Goal: Task Accomplishment & Management: Manage account settings

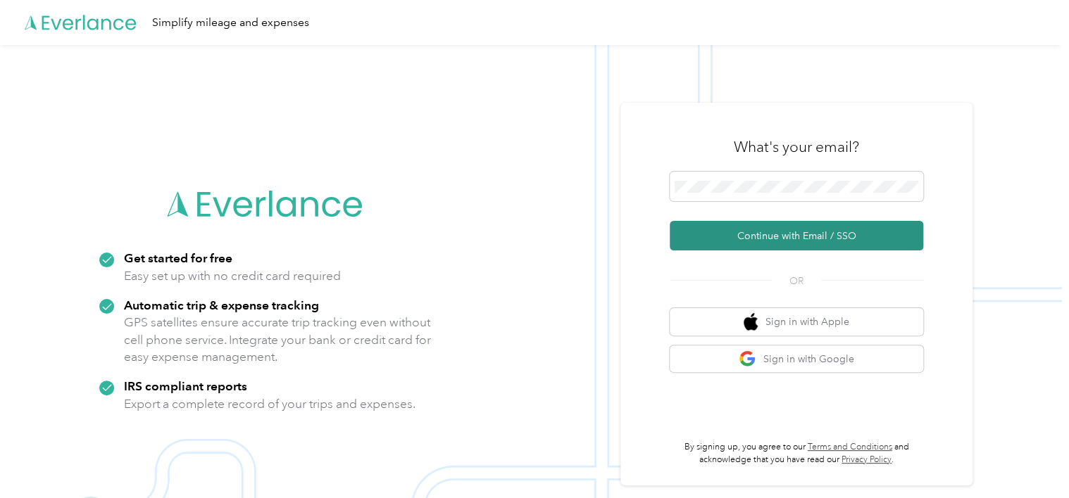
click at [723, 233] on button "Continue with Email / SSO" at bounding box center [796, 236] width 253 height 30
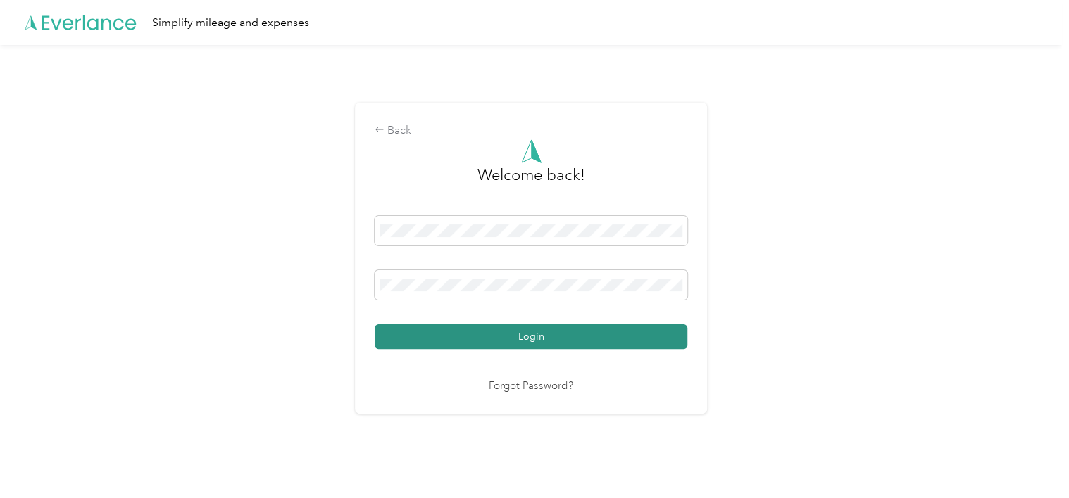
click at [508, 345] on button "Login" at bounding box center [531, 337] width 313 height 25
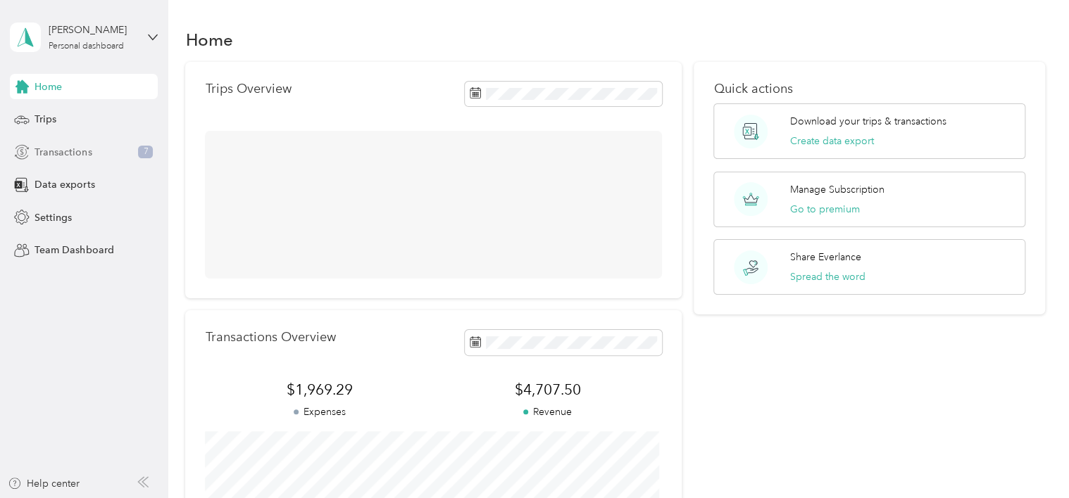
click at [58, 148] on span "Transactions" at bounding box center [63, 152] width 57 height 15
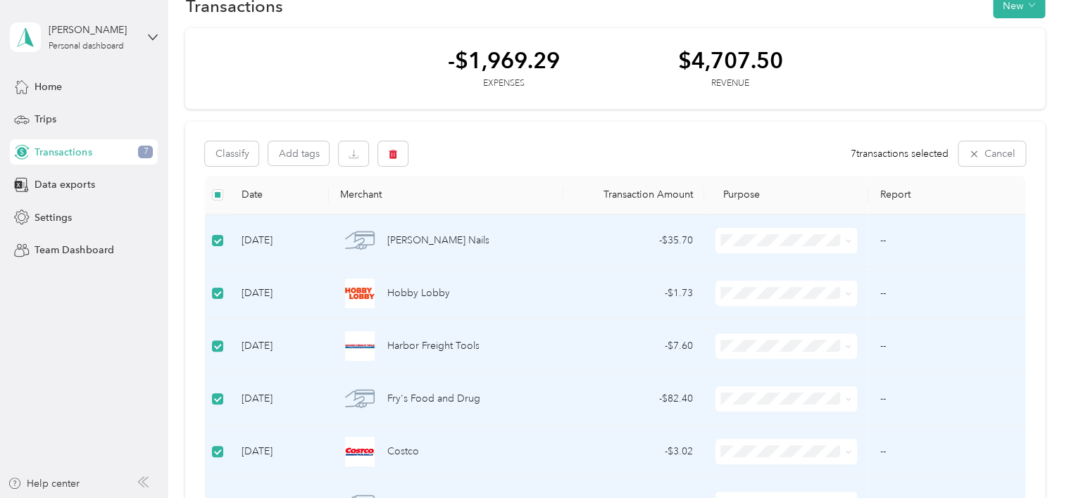
scroll to position [23, 0]
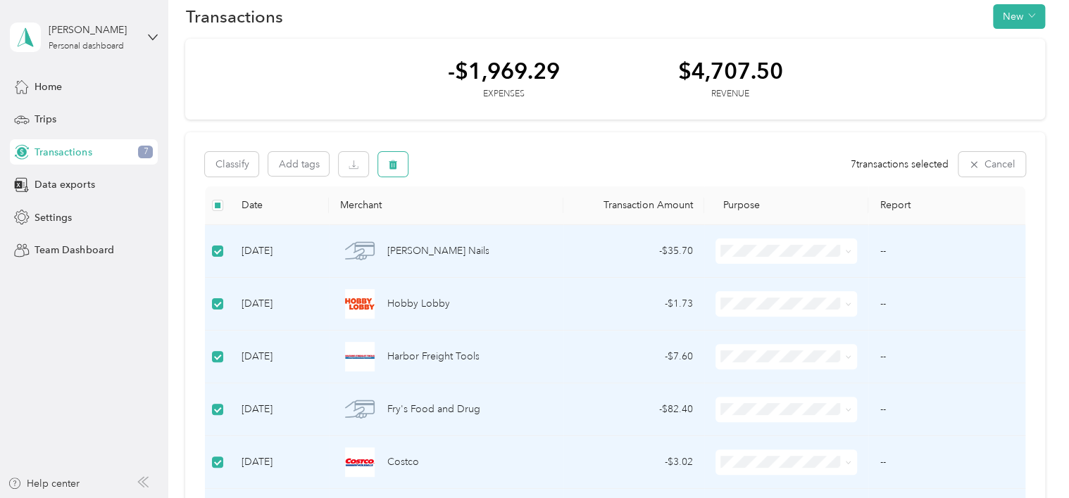
click at [391, 163] on icon "button" at bounding box center [393, 164] width 8 height 9
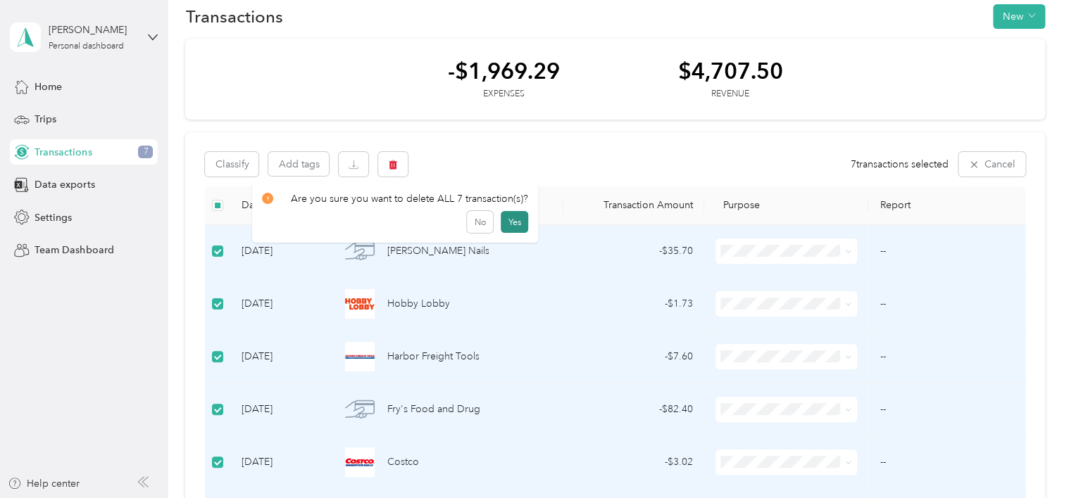
click at [510, 216] on button "Yes" at bounding box center [514, 222] width 27 height 23
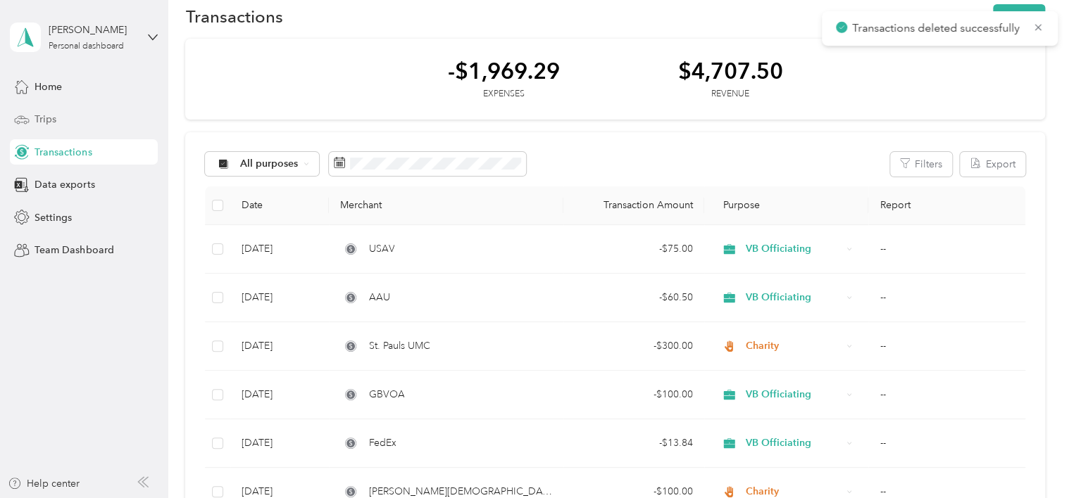
click at [34, 115] on div "Trips" at bounding box center [84, 119] width 148 height 25
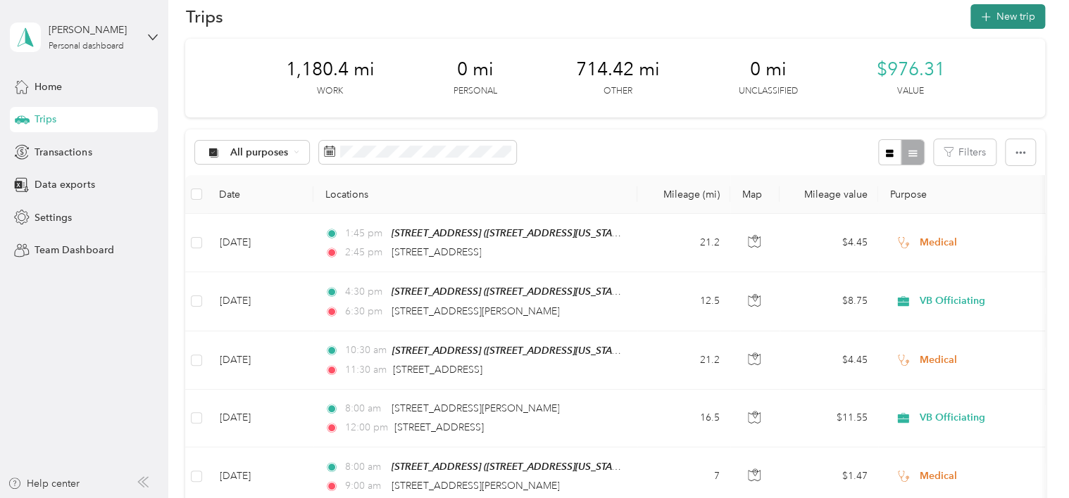
click at [984, 11] on icon "button" at bounding box center [985, 17] width 16 height 16
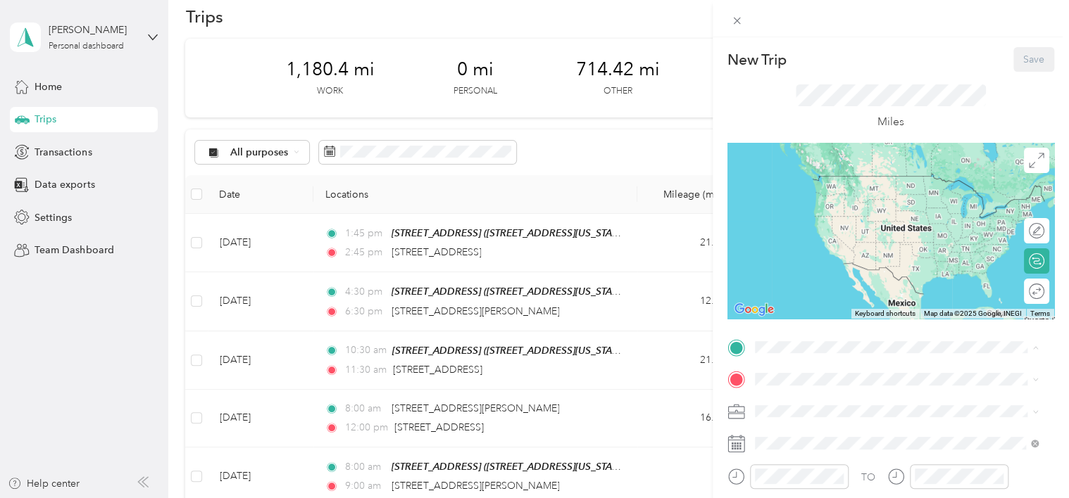
click at [823, 247] on span "[STREET_ADDRESS][US_STATE]" at bounding box center [851, 241] width 141 height 12
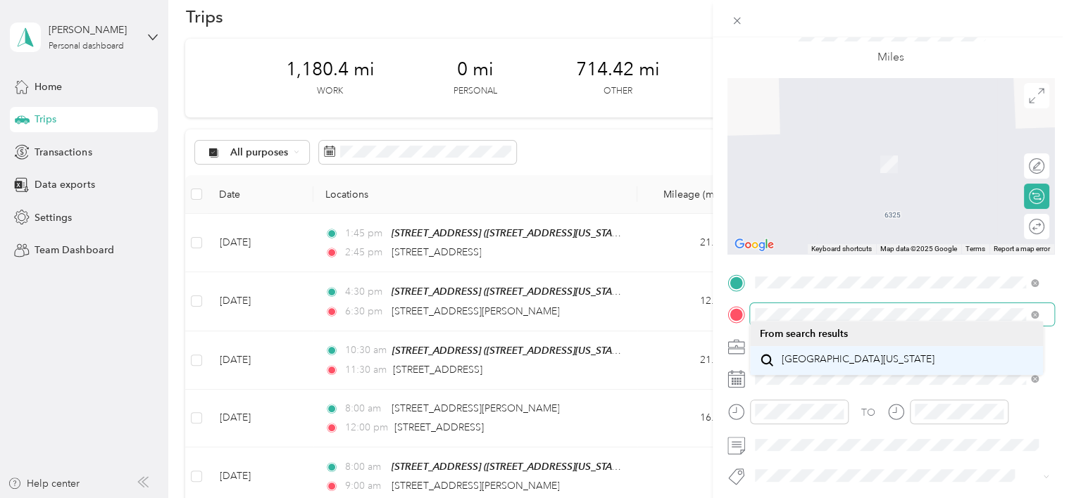
scroll to position [70, 0]
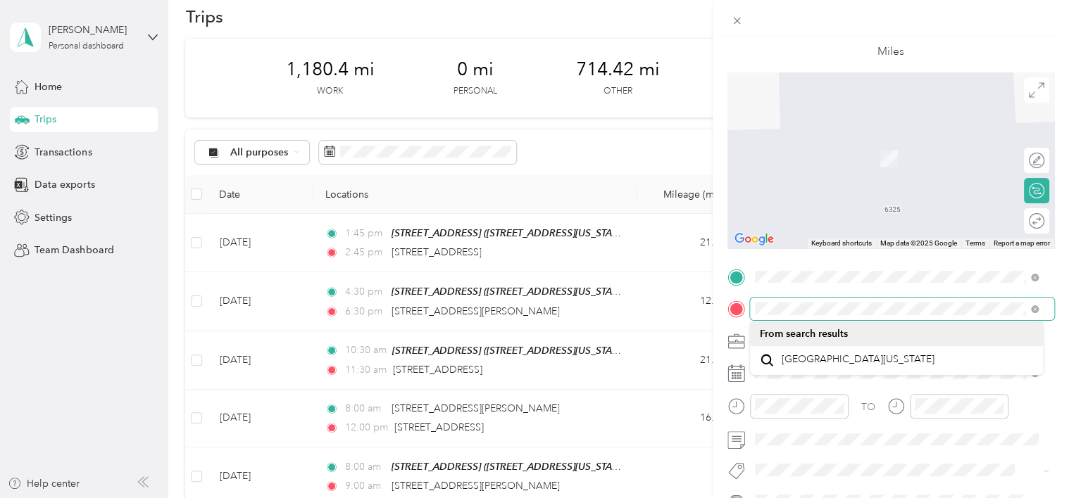
click at [730, 313] on div at bounding box center [890, 309] width 327 height 23
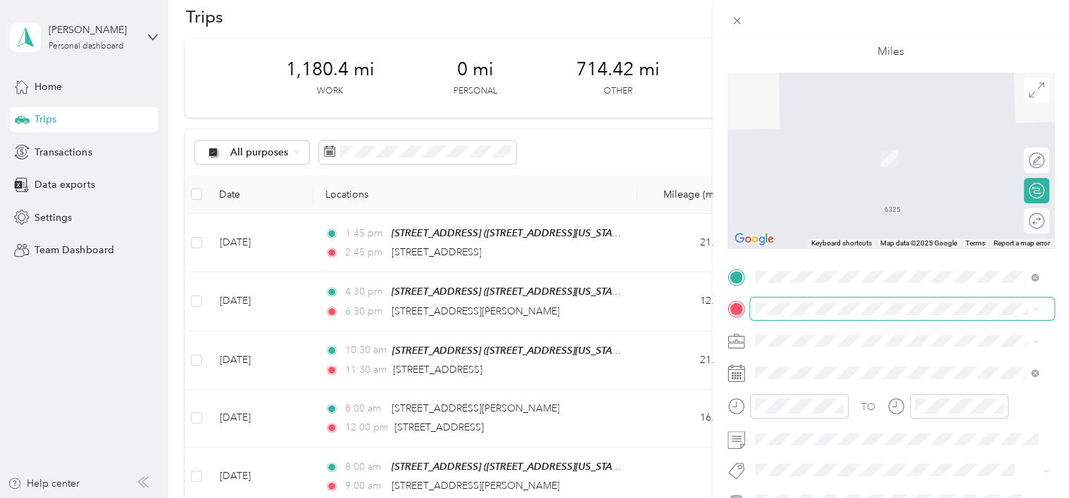
click at [839, 498] on div "New Trip Save This trip cannot be edited because it is either under review, app…" at bounding box center [531, 498] width 1062 height 0
click at [690, 161] on div "New Trip Save This trip cannot be edited because it is either under review, app…" at bounding box center [534, 249] width 1069 height 498
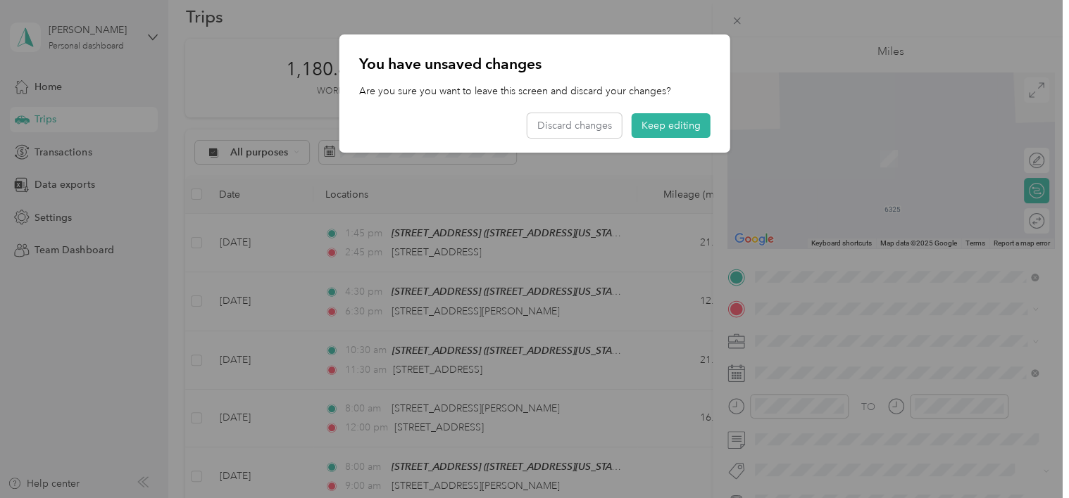
click at [808, 289] on div at bounding box center [534, 249] width 1069 height 498
click at [656, 123] on button "Keep editing" at bounding box center [671, 125] width 79 height 25
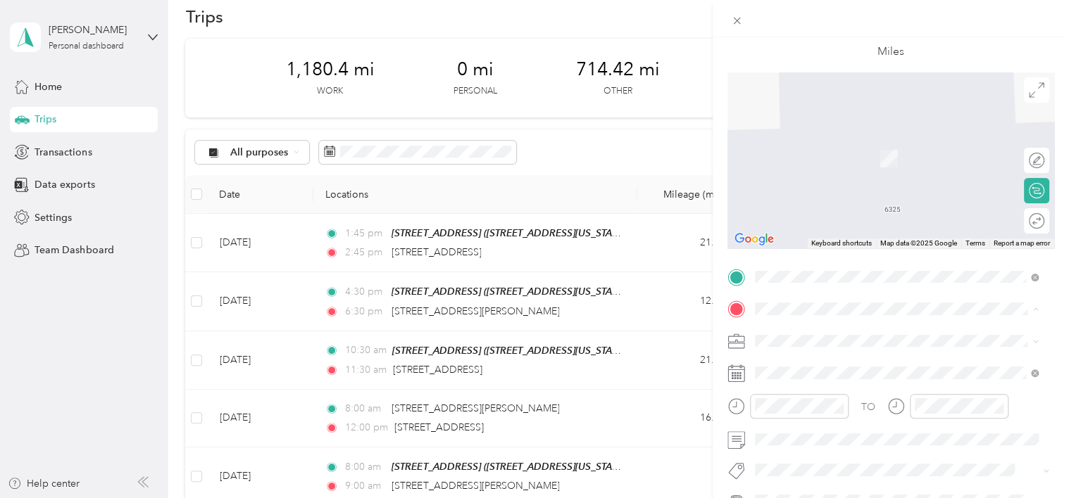
click at [813, 173] on span "[STREET_ADDRESS][US_STATE]" at bounding box center [851, 167] width 141 height 13
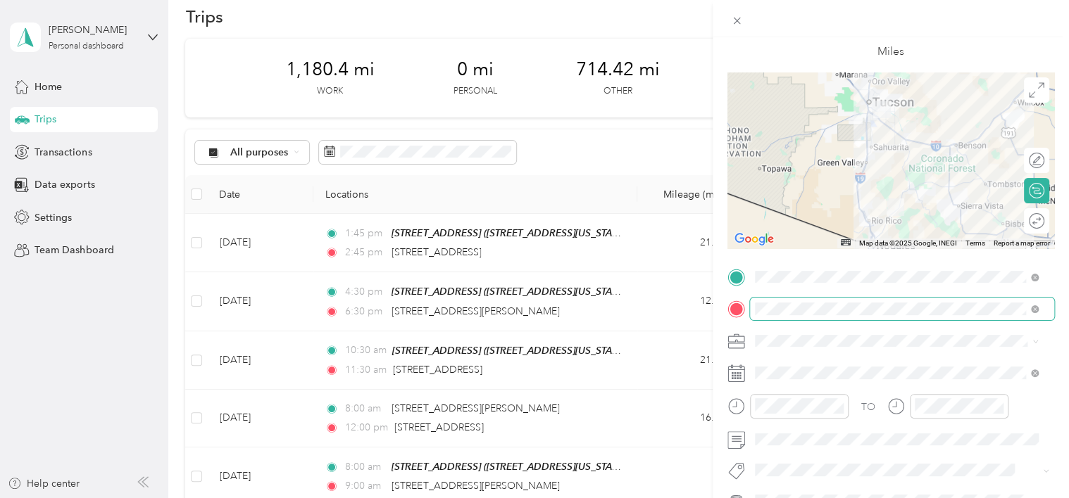
click at [795, 301] on span at bounding box center [902, 309] width 304 height 23
click at [830, 139] on span "[STREET_ADDRESS][US_STATE]" at bounding box center [851, 138] width 141 height 13
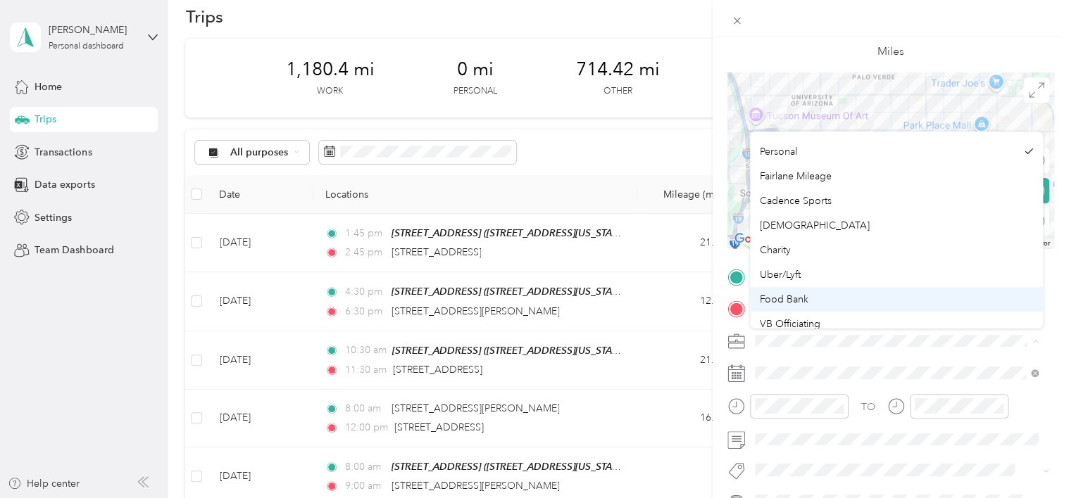
scroll to position [46, 0]
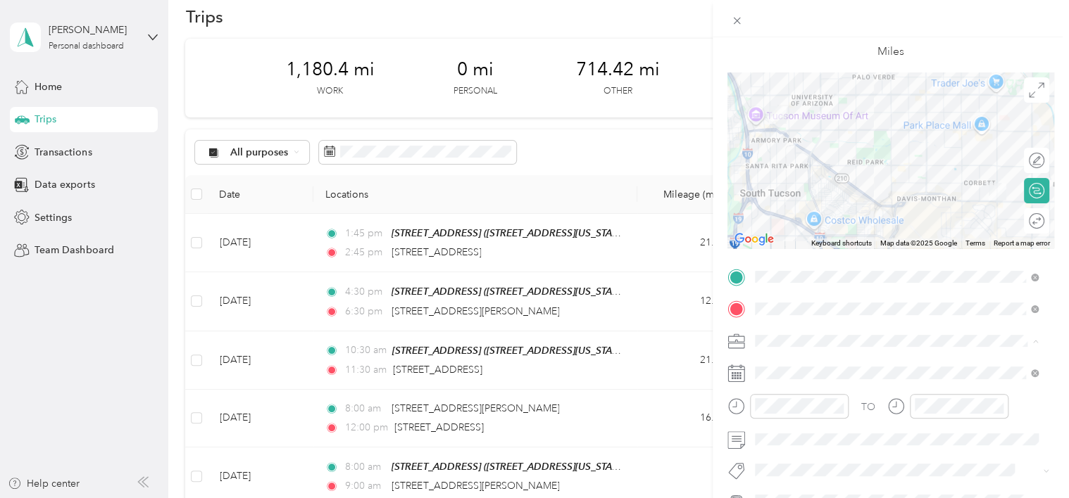
click at [786, 298] on li "VB Officiating" at bounding box center [897, 294] width 294 height 25
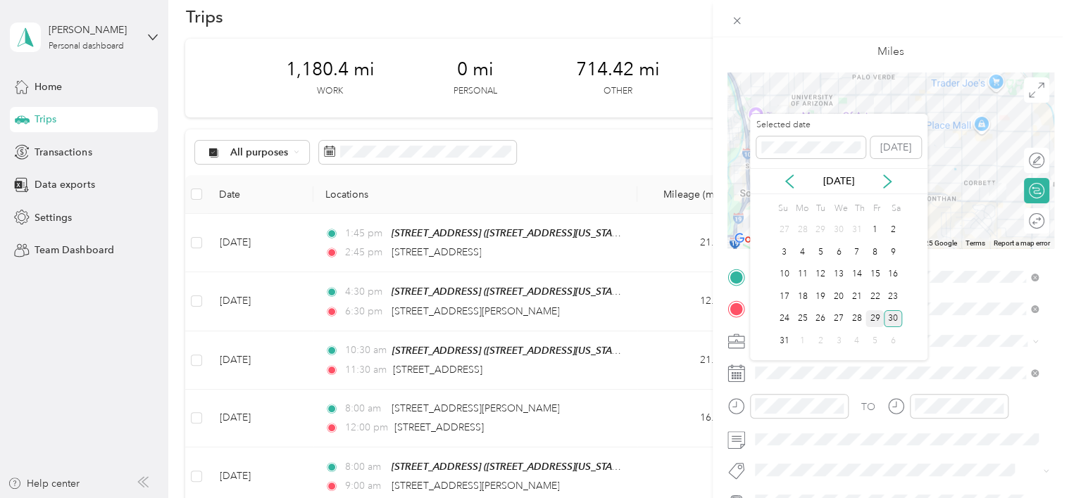
click at [878, 318] on div "29" at bounding box center [874, 320] width 18 height 18
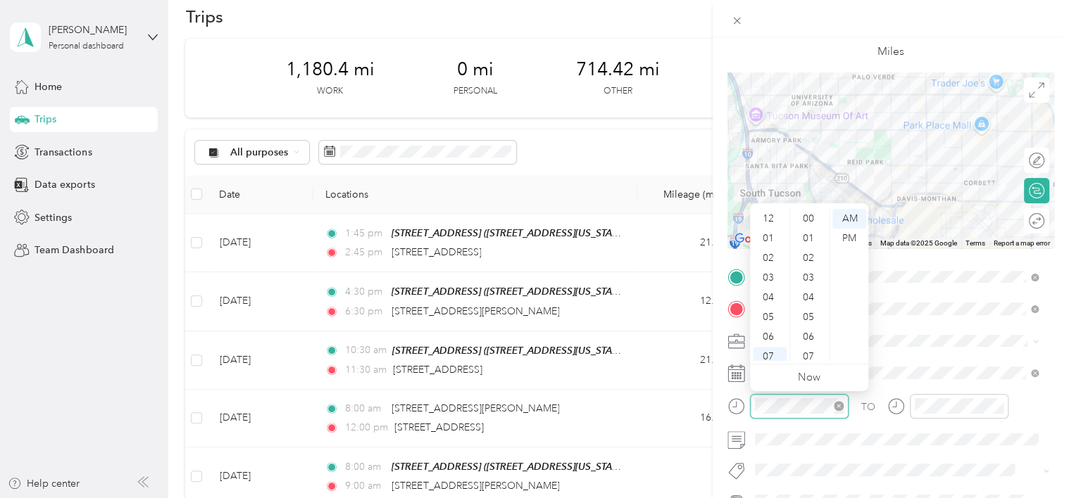
scroll to position [84, 0]
click at [775, 313] on div "09" at bounding box center [770, 312] width 34 height 20
click at [818, 217] on div "00" at bounding box center [810, 219] width 34 height 20
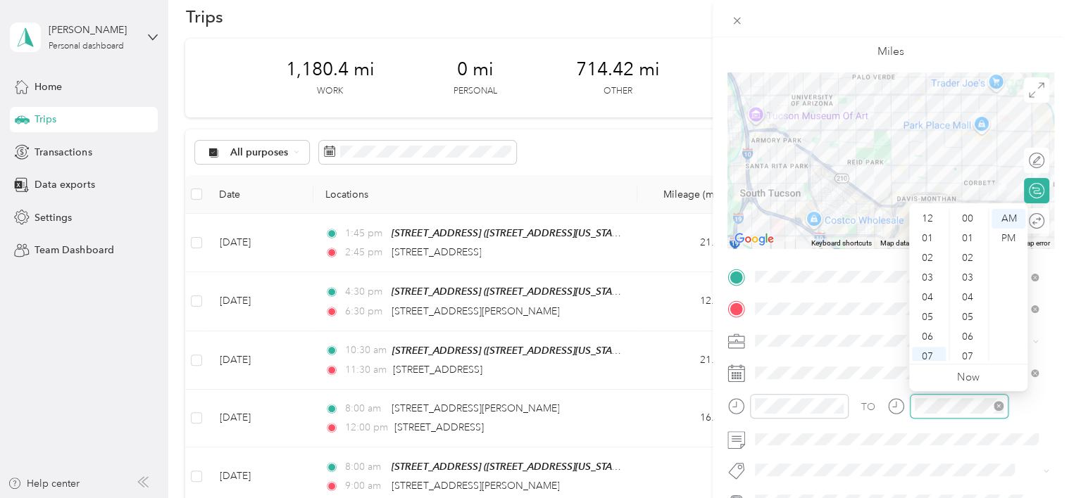
scroll to position [84, 0]
click at [879, 405] on div "TO" at bounding box center [890, 411] width 327 height 35
click at [931, 255] on div "02" at bounding box center [929, 259] width 34 height 20
click at [966, 216] on div "00" at bounding box center [969, 219] width 34 height 20
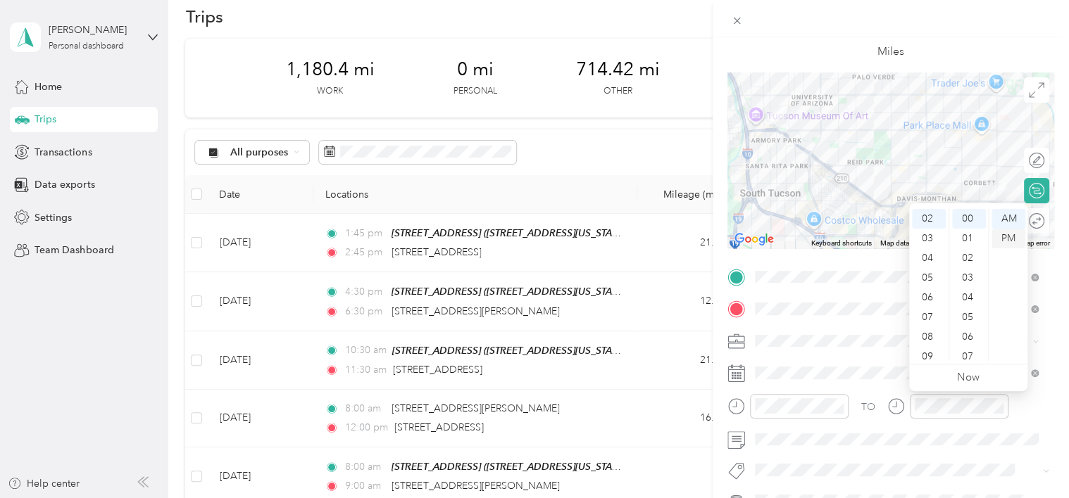
click at [1005, 232] on div "PM" at bounding box center [1008, 239] width 34 height 20
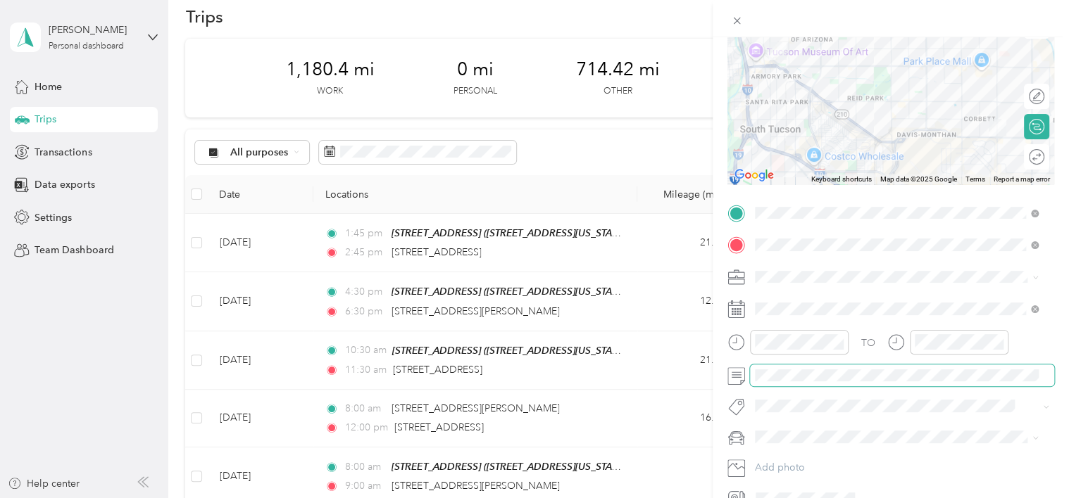
scroll to position [141, 0]
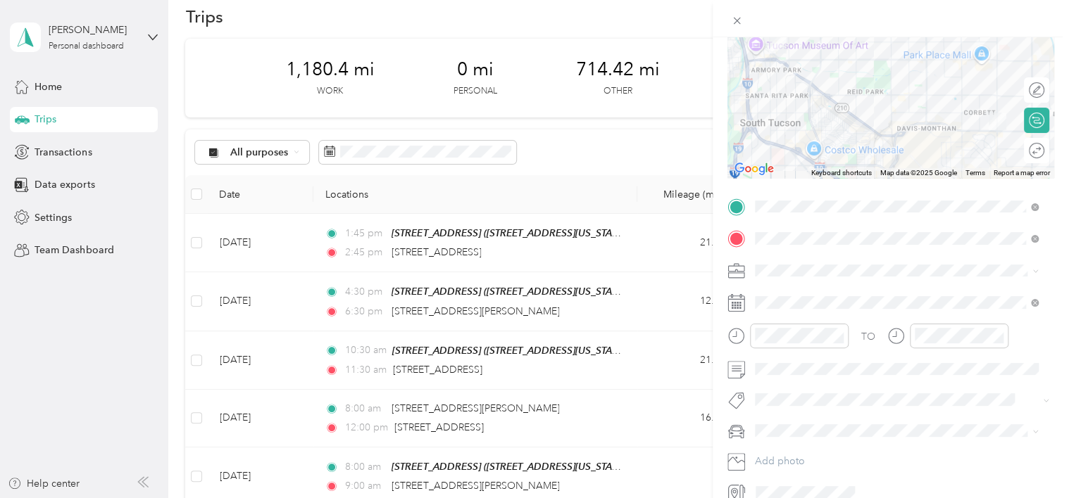
click at [779, 401] on span "Kia Soul" at bounding box center [778, 402] width 36 height 12
click at [1044, 151] on div "Round trip" at bounding box center [1044, 151] width 0 height 15
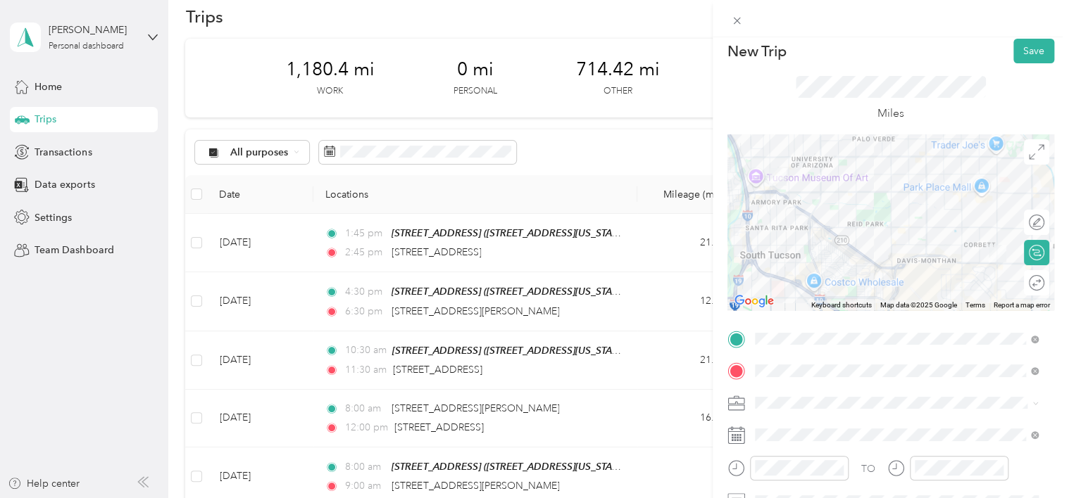
scroll to position [0, 0]
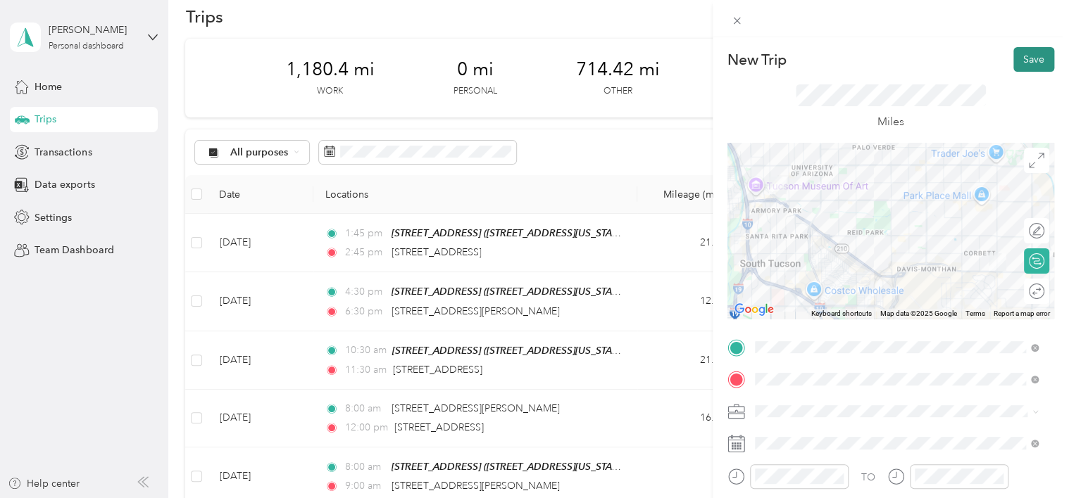
click at [1023, 59] on button "Save" at bounding box center [1033, 59] width 41 height 25
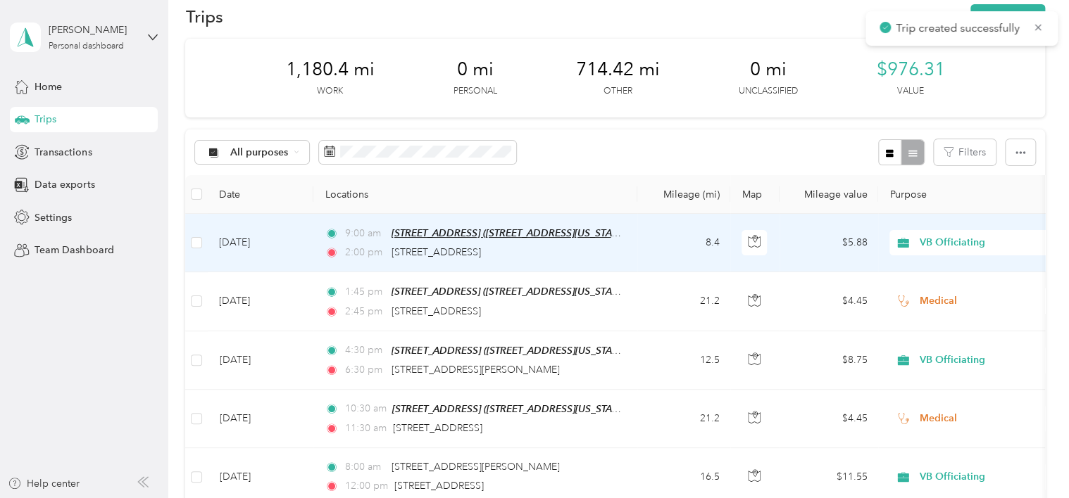
click at [521, 237] on span "[STREET_ADDRESS] ([STREET_ADDRESS][US_STATE])" at bounding box center [508, 233] width 235 height 12
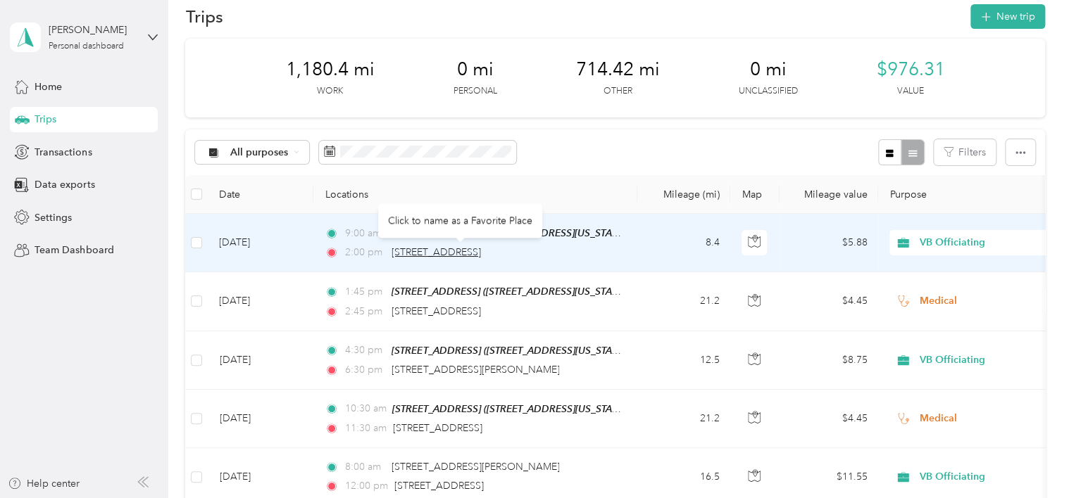
click at [434, 248] on span "[STREET_ADDRESS]" at bounding box center [435, 252] width 89 height 12
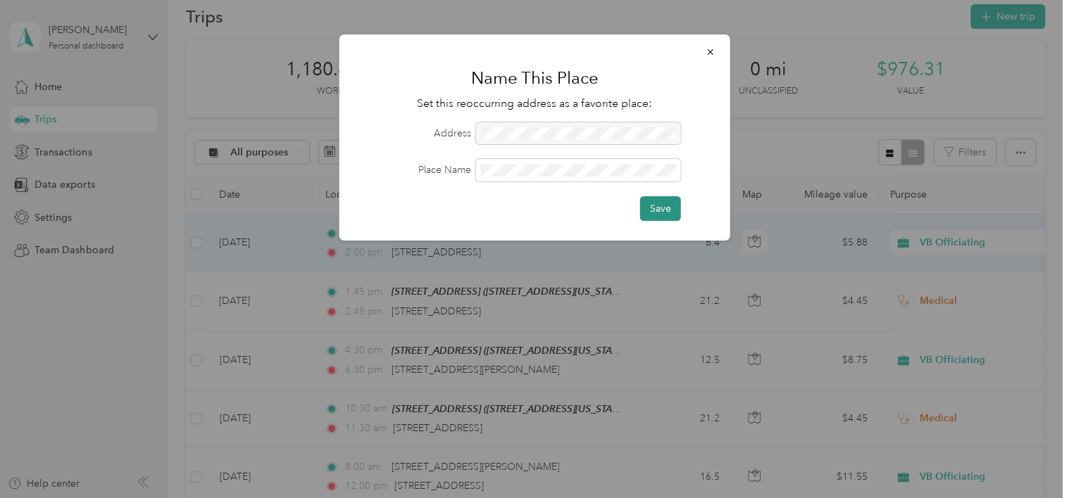
click at [666, 208] on button "Save" at bounding box center [660, 208] width 41 height 25
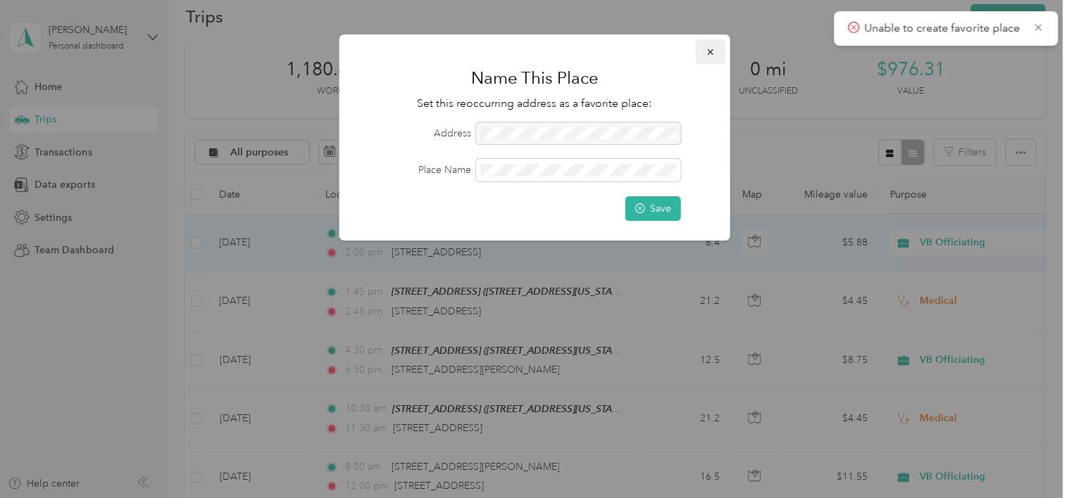
click at [715, 51] on button "button" at bounding box center [711, 51] width 30 height 25
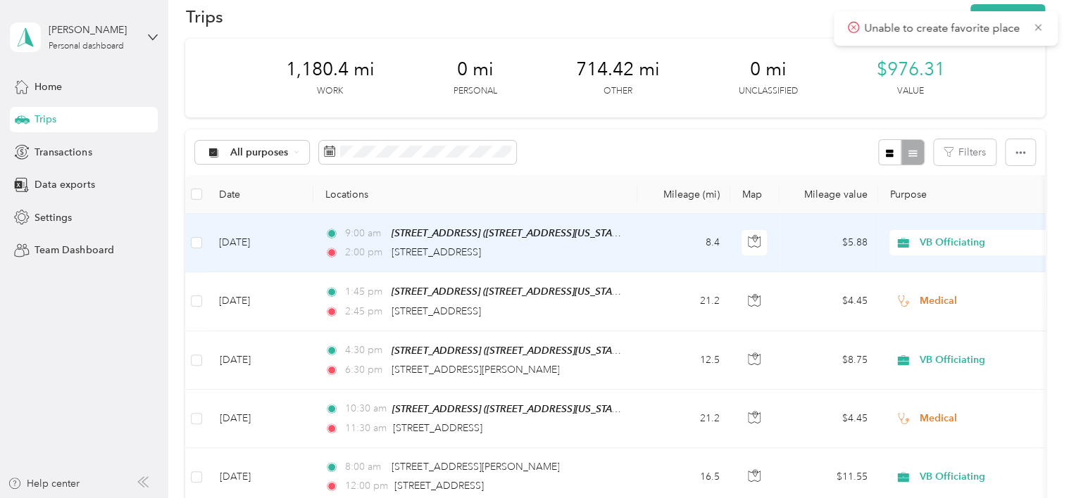
click at [302, 234] on td "[DATE]" at bounding box center [261, 243] width 106 height 58
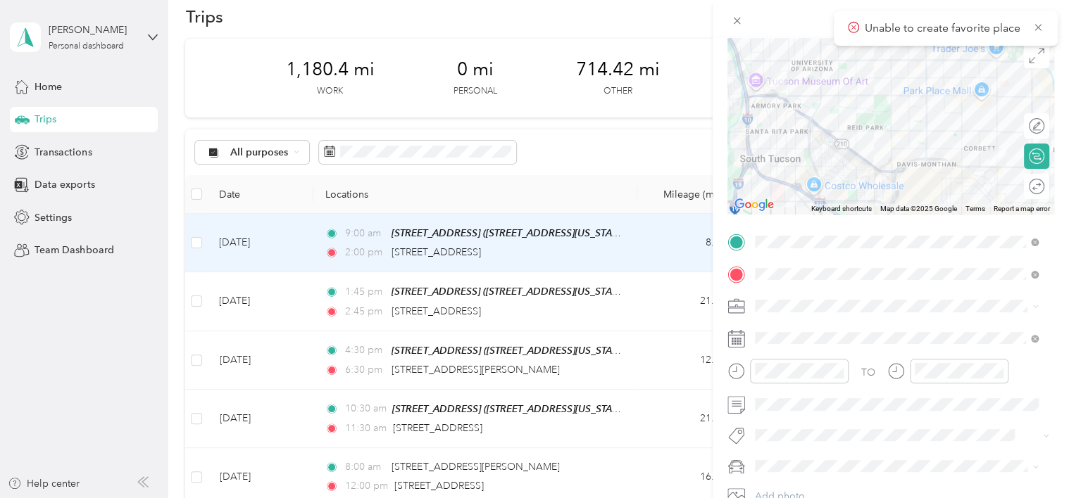
scroll to position [117, 0]
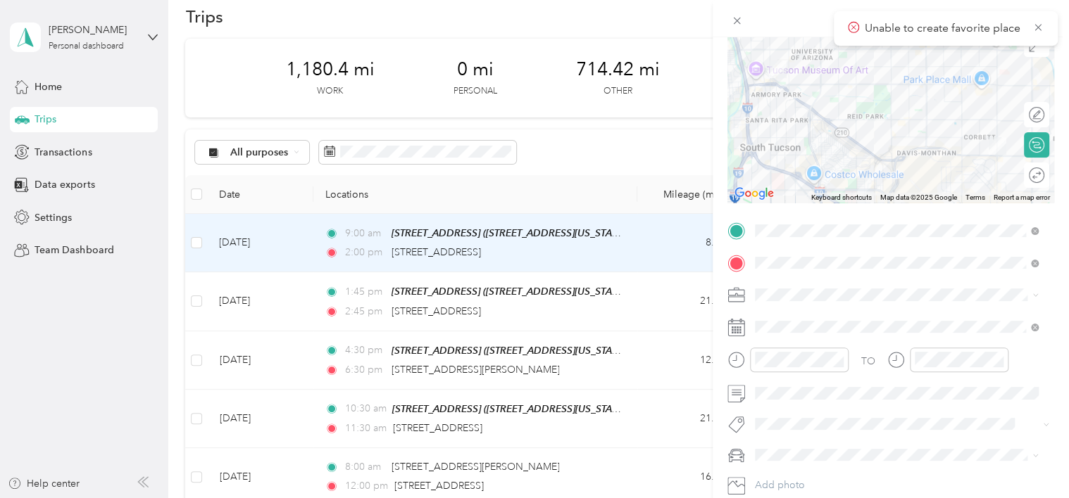
click at [1044, 177] on div "Round trip" at bounding box center [1044, 175] width 0 height 15
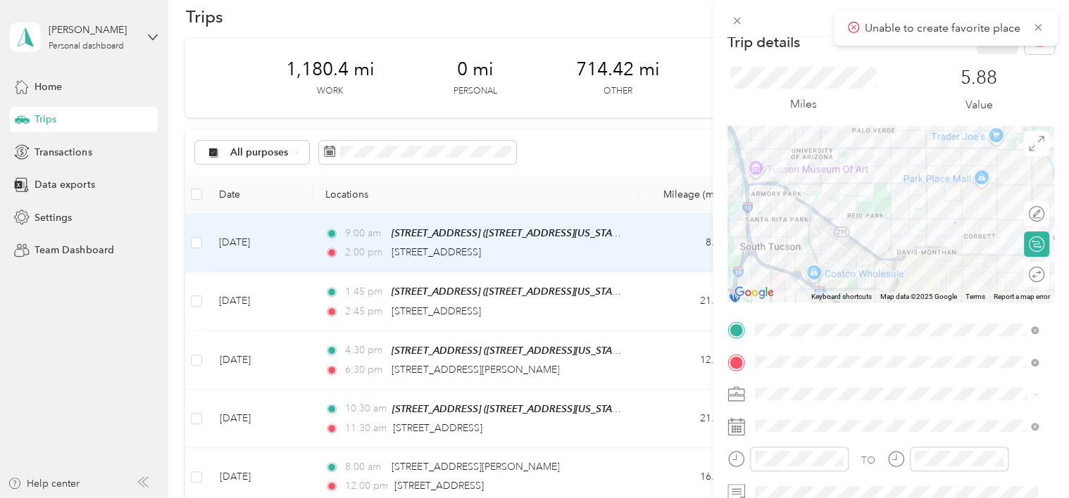
scroll to position [0, 0]
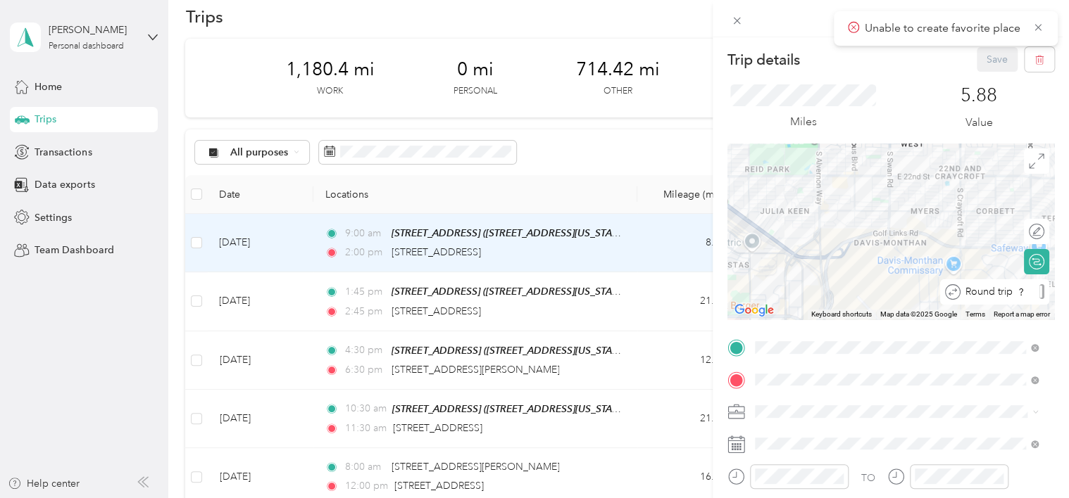
click at [1039, 291] on div at bounding box center [1041, 291] width 5 height 15
click at [989, 59] on button "Save" at bounding box center [997, 59] width 41 height 25
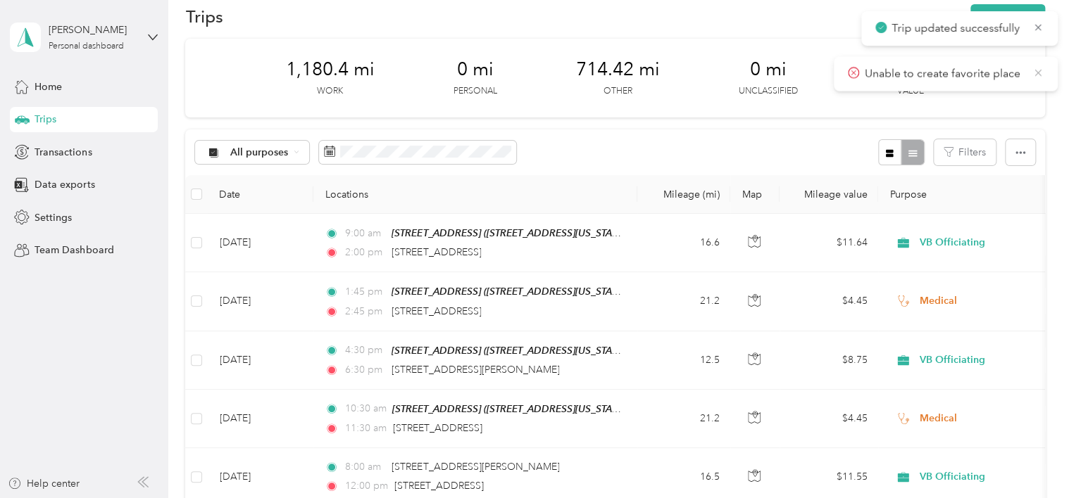
click at [1039, 70] on icon at bounding box center [1037, 73] width 6 height 6
click at [1036, 30] on icon at bounding box center [1037, 27] width 11 height 13
